Goal: Check status

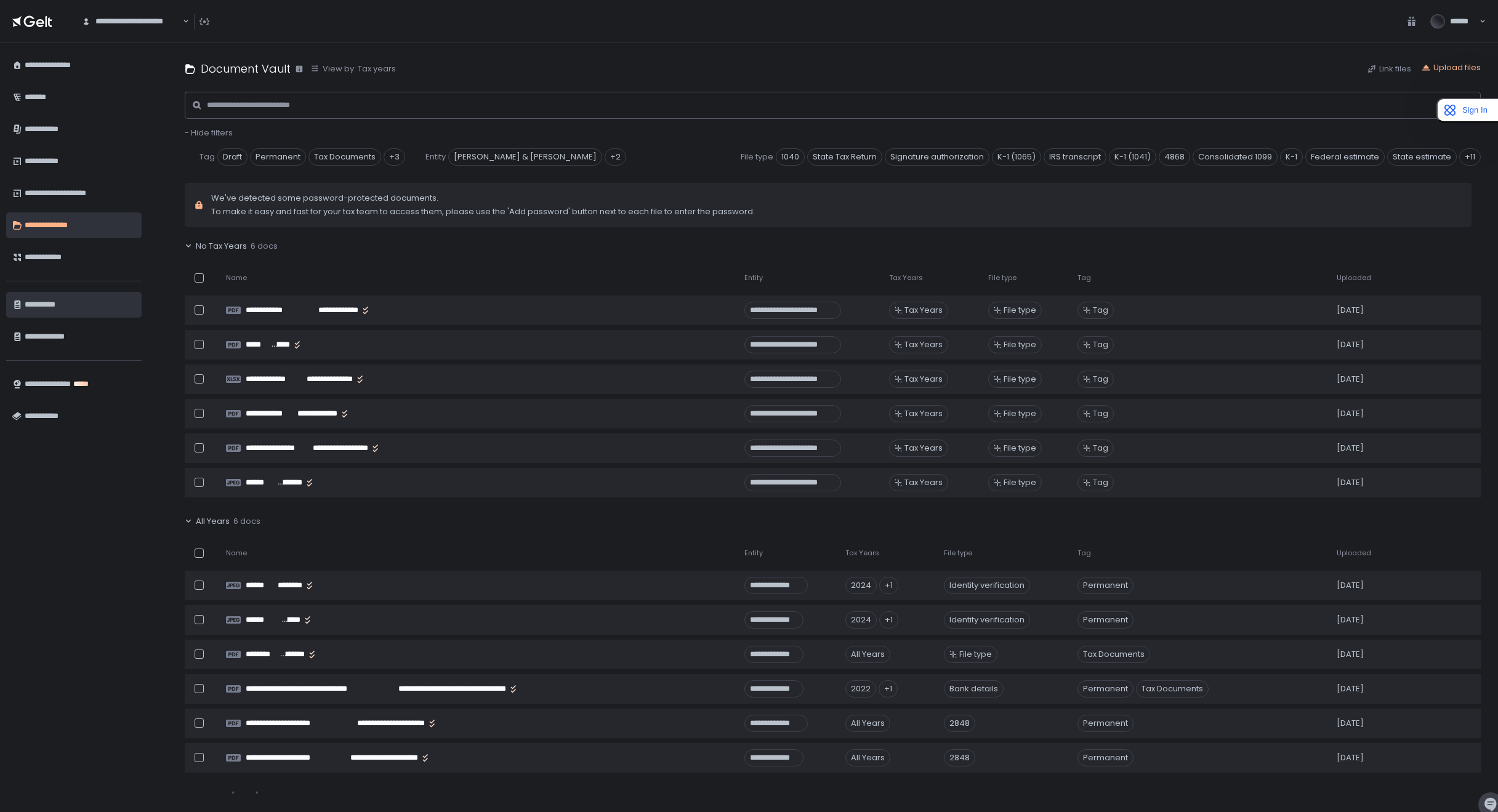
click at [90, 312] on div "**********" at bounding box center [80, 305] width 111 height 21
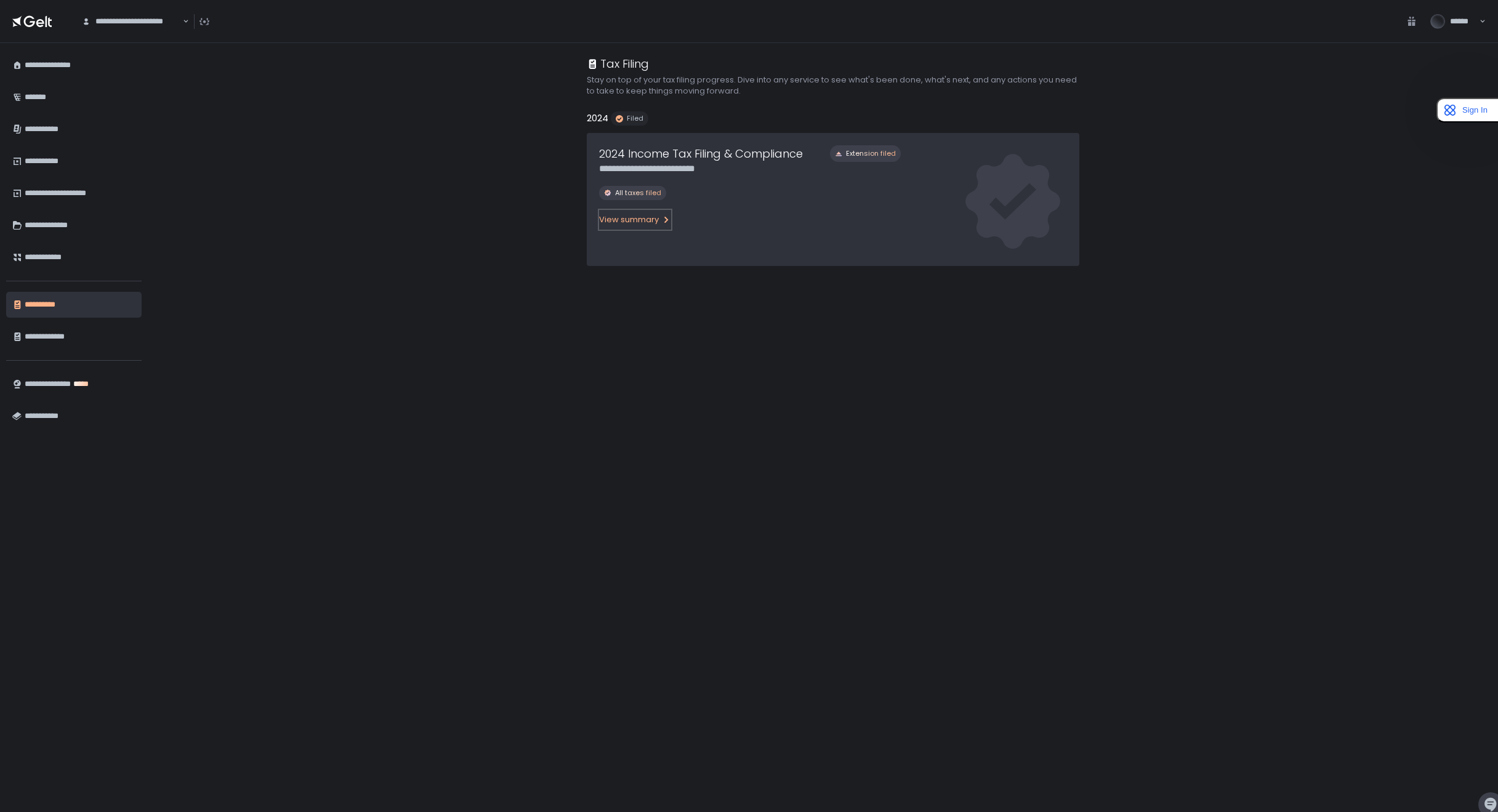
click at [635, 220] on div "View summary" at bounding box center [635, 220] width 72 height 11
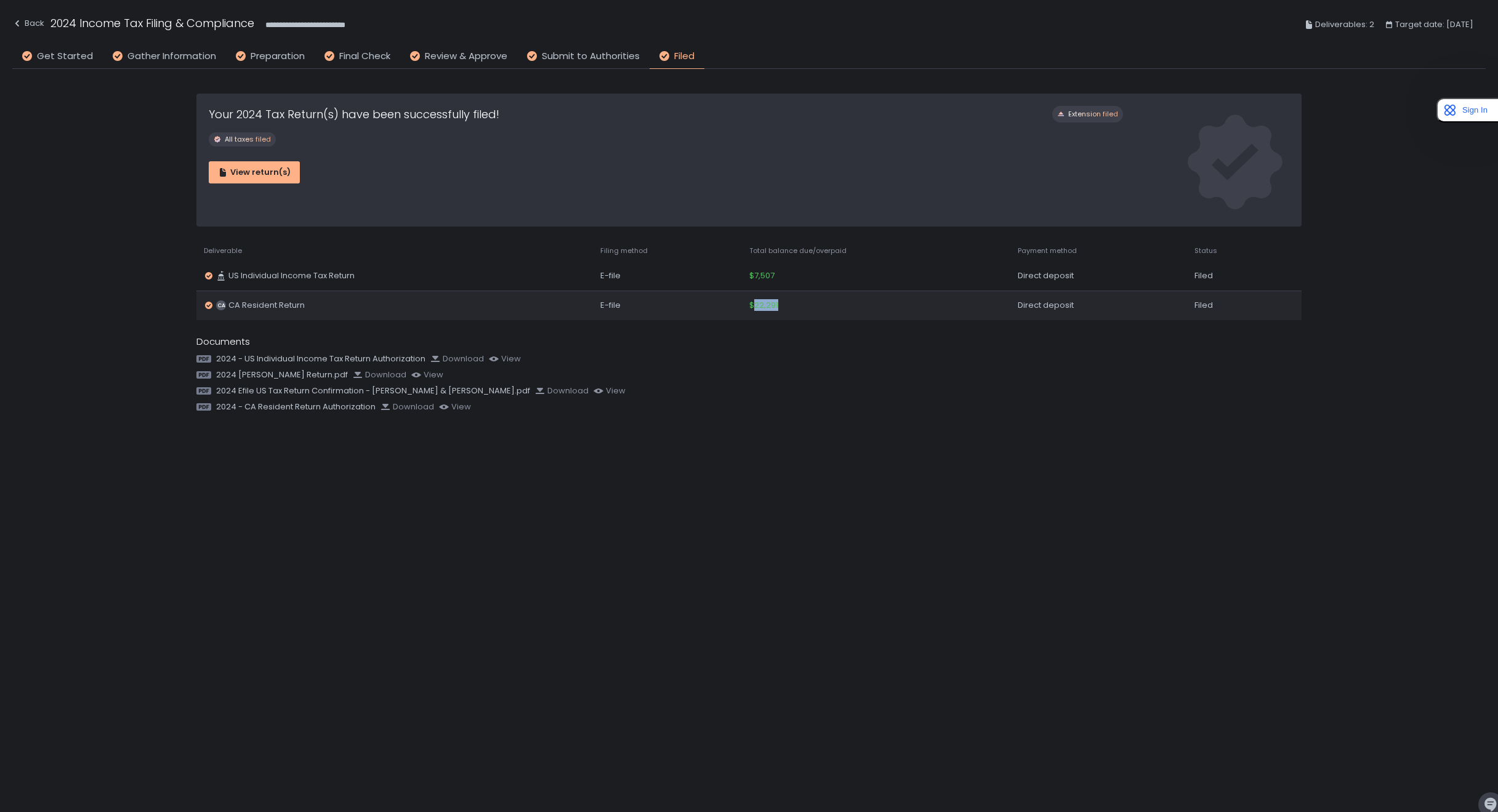
drag, startPoint x: 796, startPoint y: 304, endPoint x: 756, endPoint y: 306, distance: 40.0
click at [756, 306] on div "$22,291" at bounding box center [876, 306] width 254 height 11
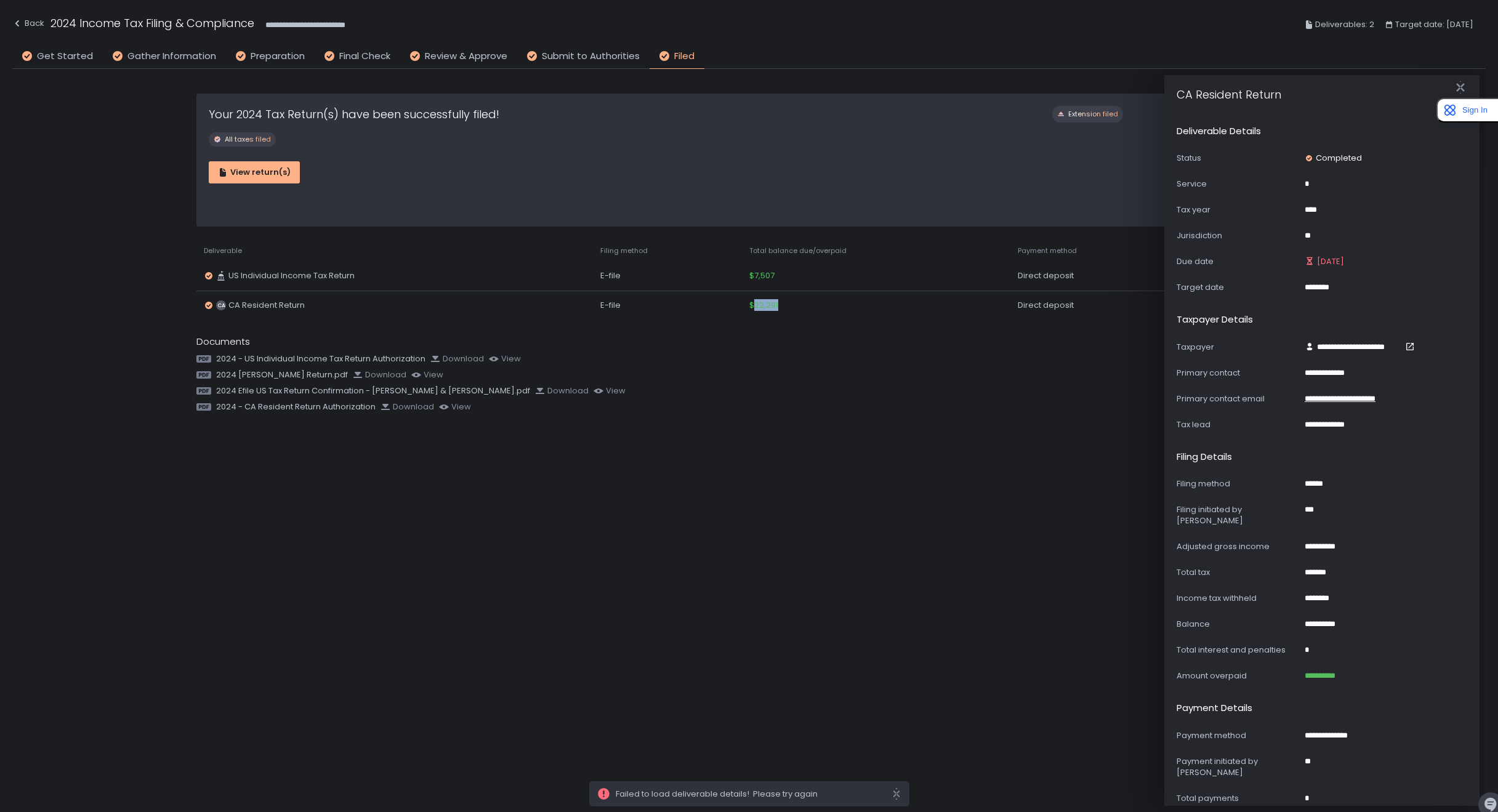
copy span "22,291"
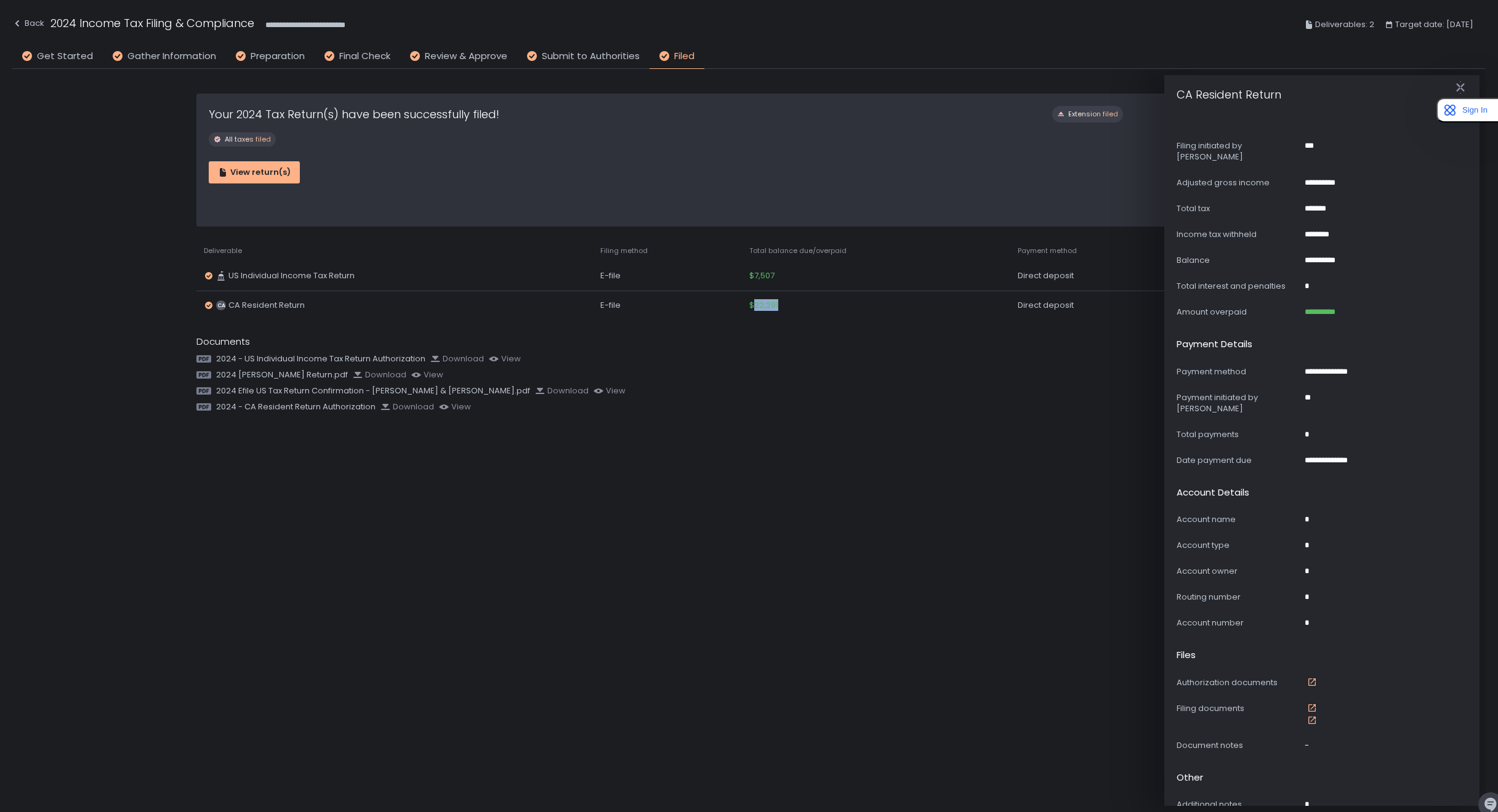
scroll to position [366, 0]
